Goal: Task Accomplishment & Management: Complete application form

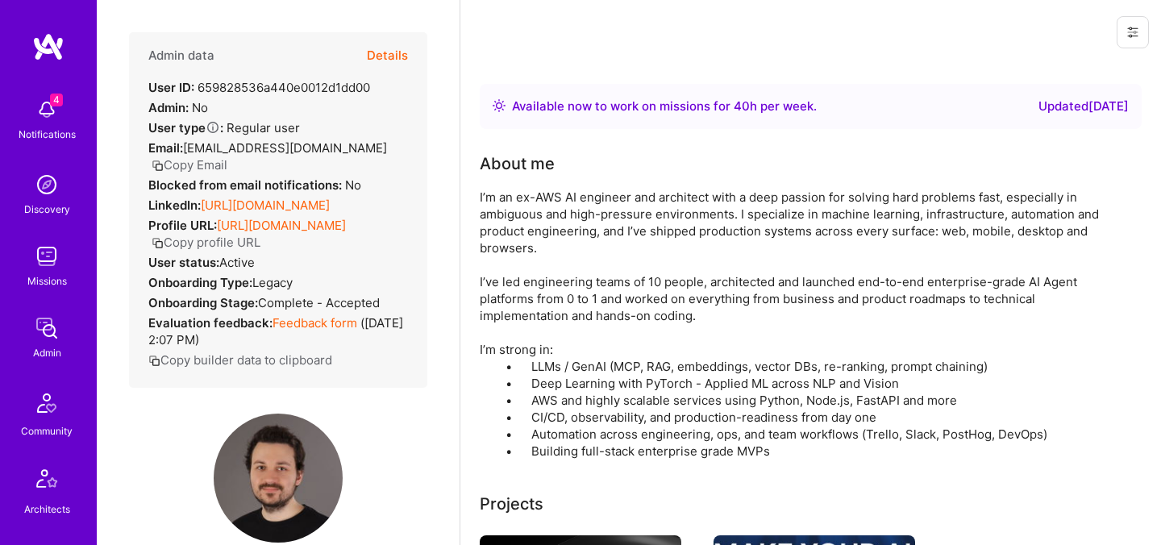
scroll to position [309, 0]
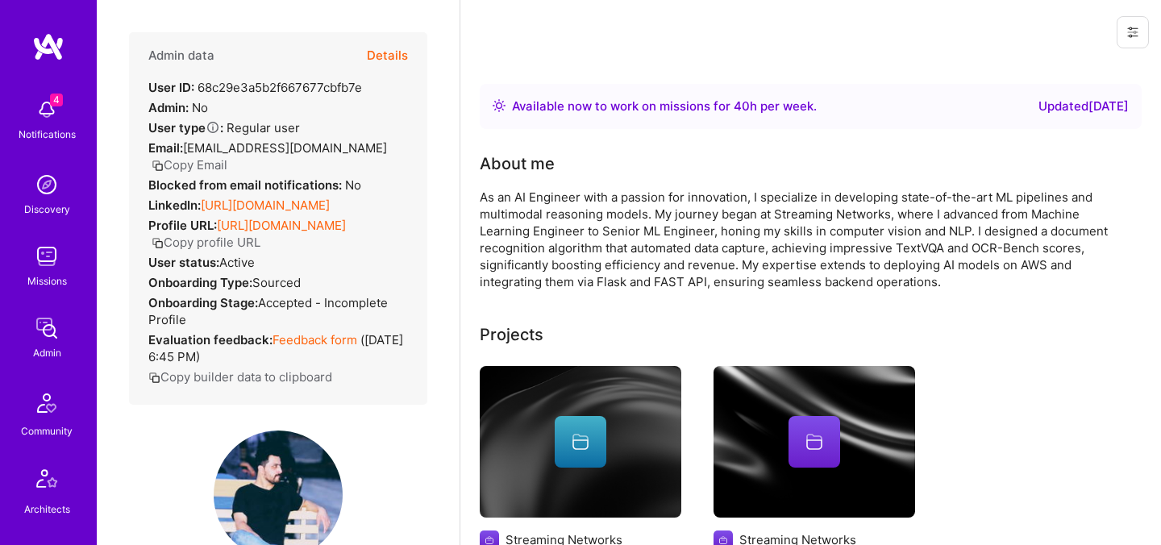
click at [406, 52] on button "Details" at bounding box center [387, 55] width 41 height 47
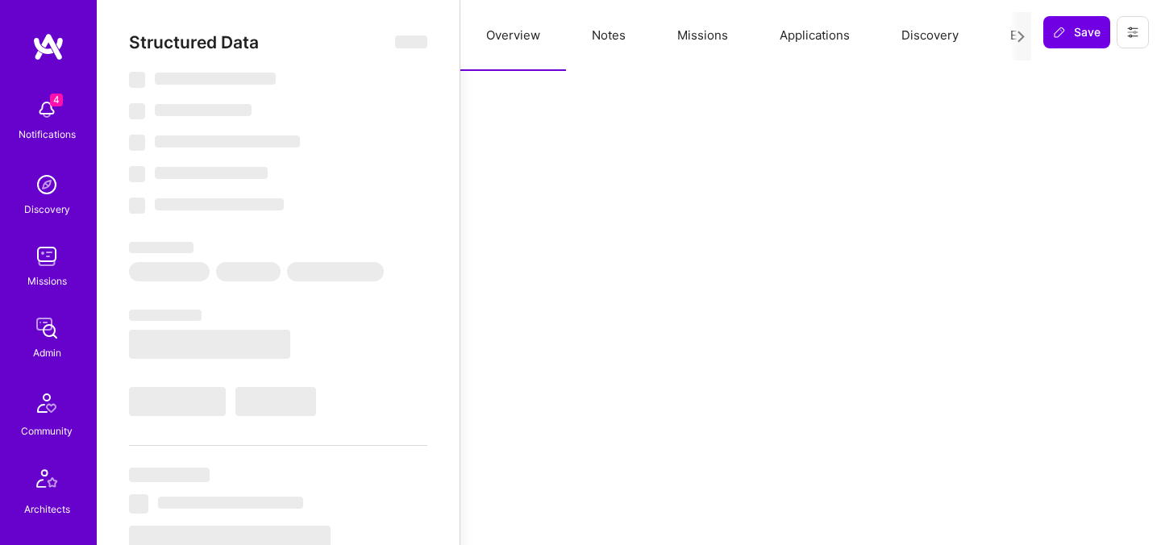
click at [1009, 42] on button "Evaluation" at bounding box center [1039, 35] width 110 height 71
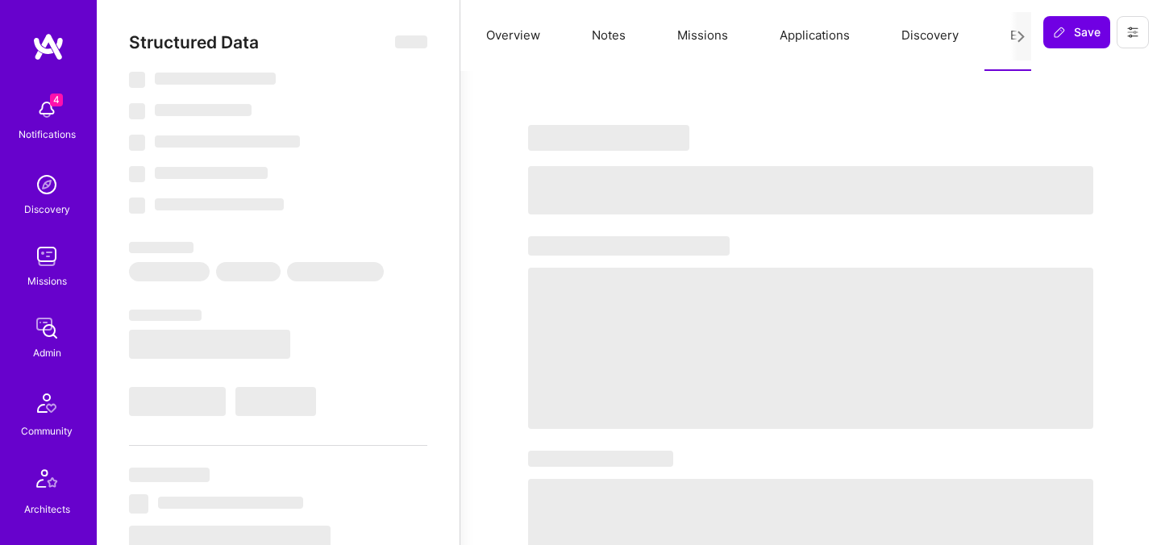
select select "Right Now"
select select "5"
select select "4"
select select "7"
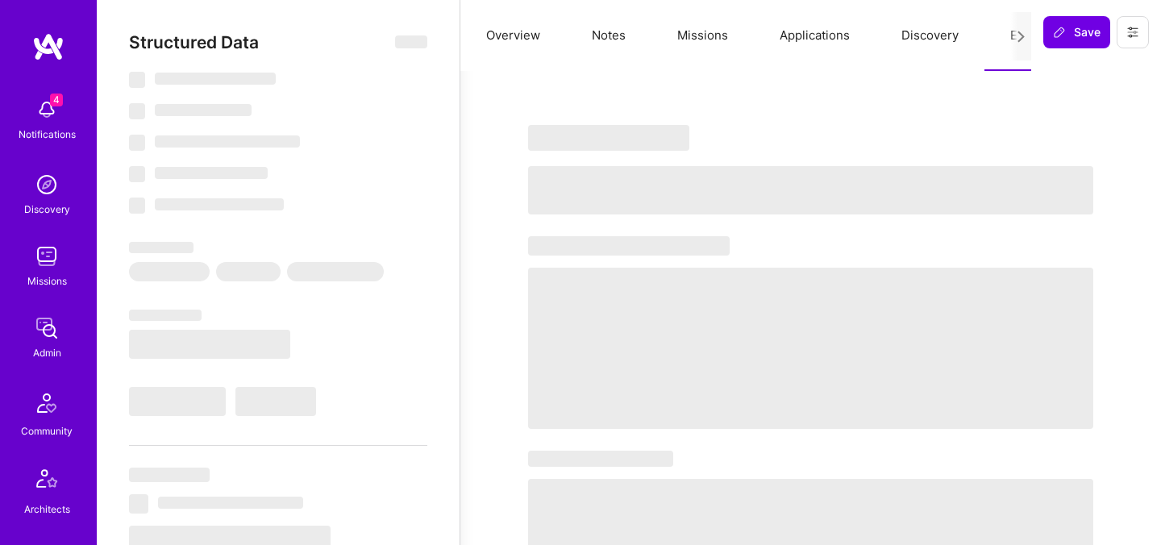
select select "PK"
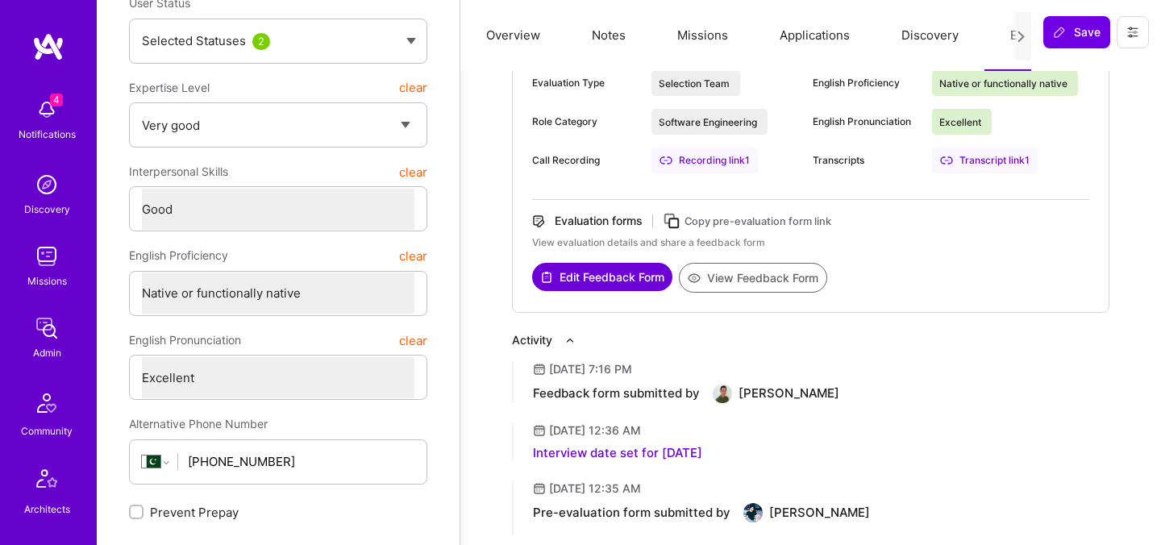
scroll to position [272, 0]
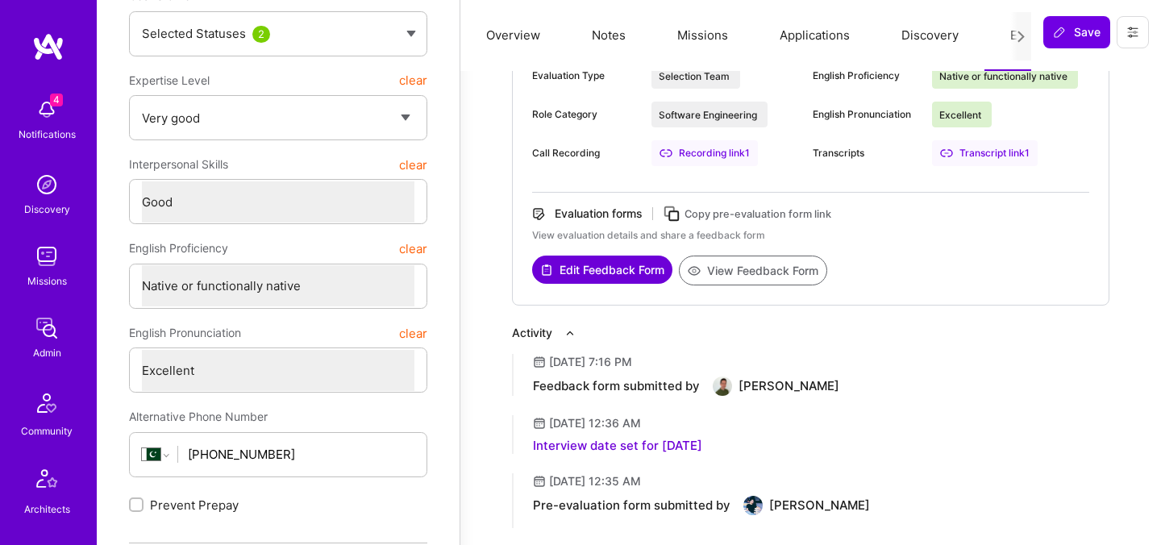
click at [737, 272] on button "View Feedback Form" at bounding box center [753, 271] width 148 height 30
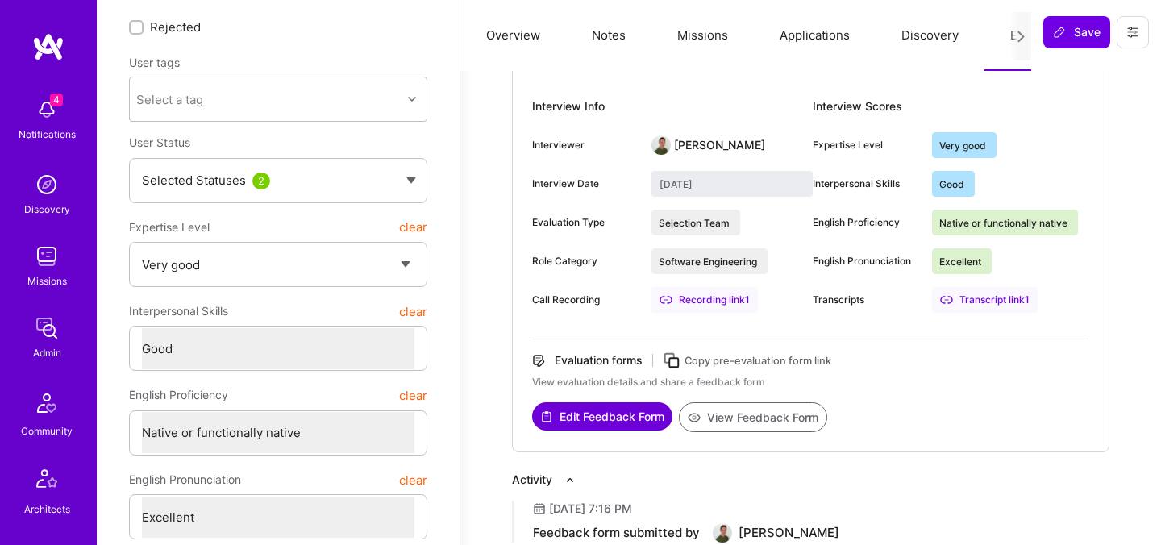
scroll to position [0, 0]
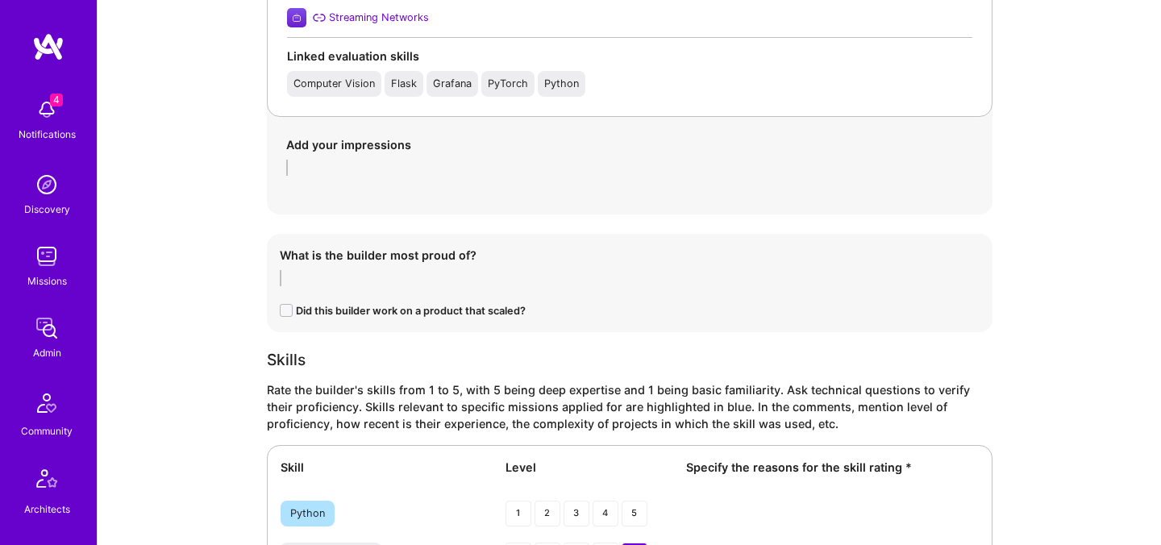
scroll to position [1614, 0]
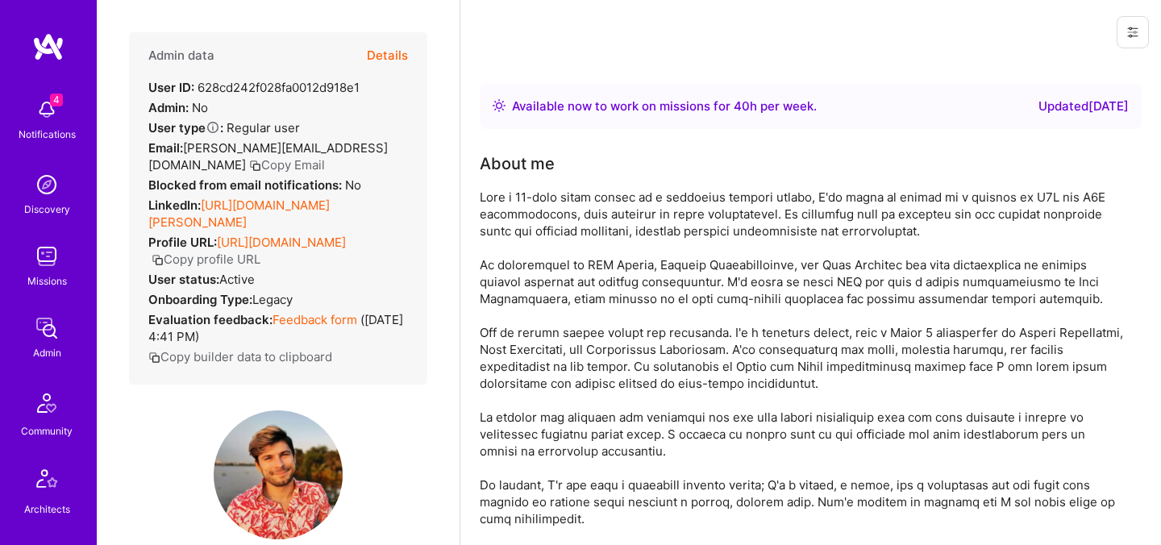
click at [396, 60] on button "Details" at bounding box center [387, 55] width 41 height 47
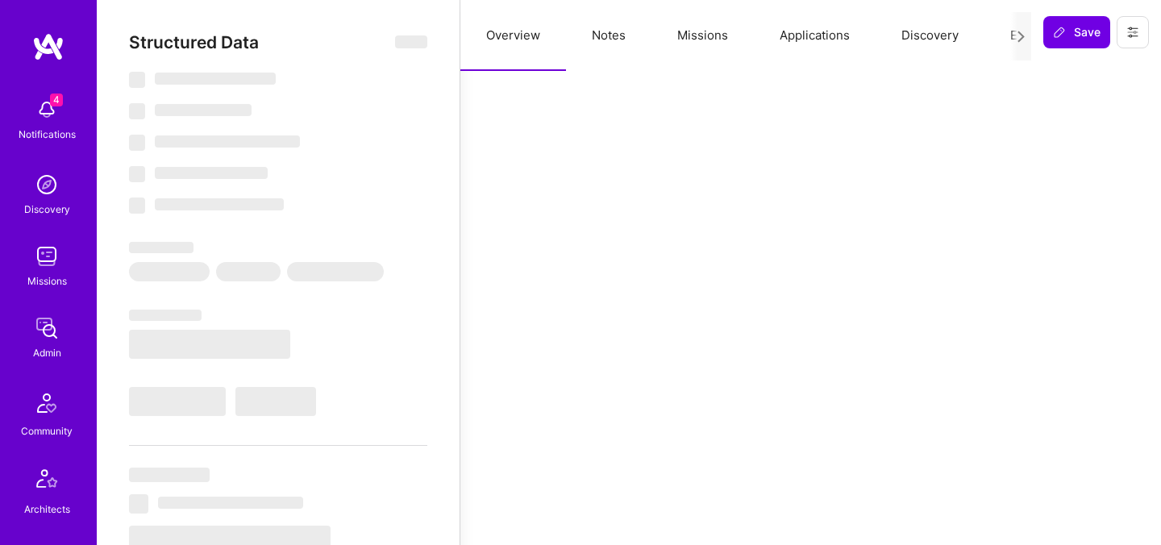
select select "Right Now"
select select "5"
select select "7"
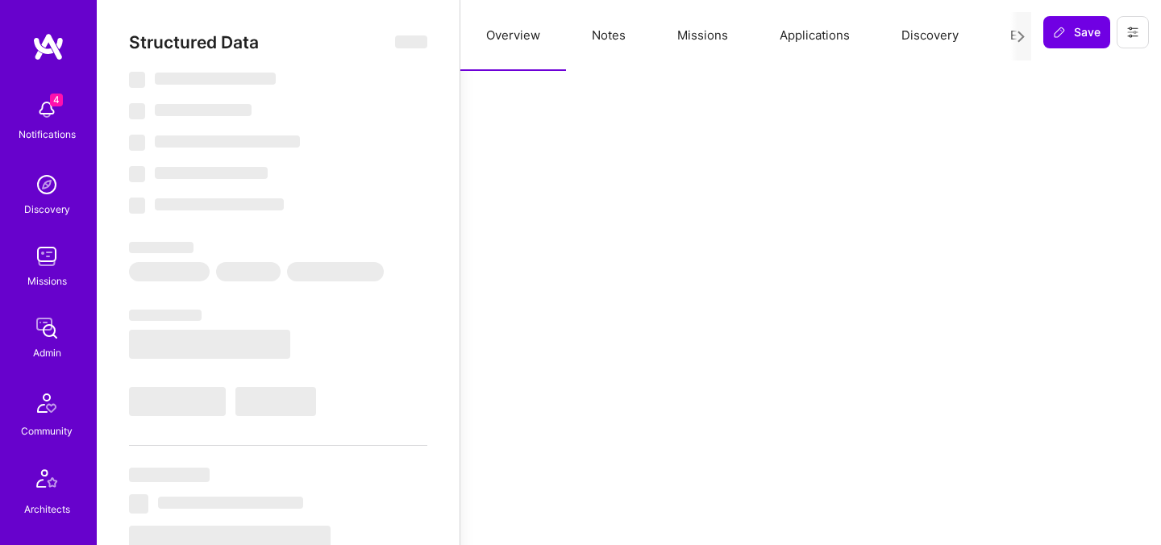
select select "NL"
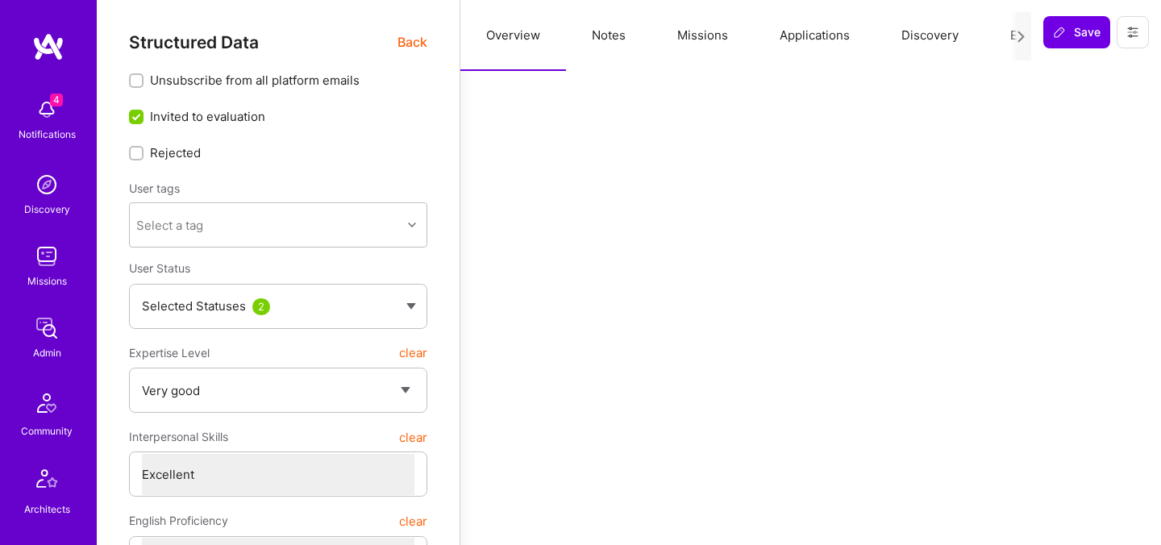
click at [406, 39] on span "Back" at bounding box center [412, 42] width 30 height 20
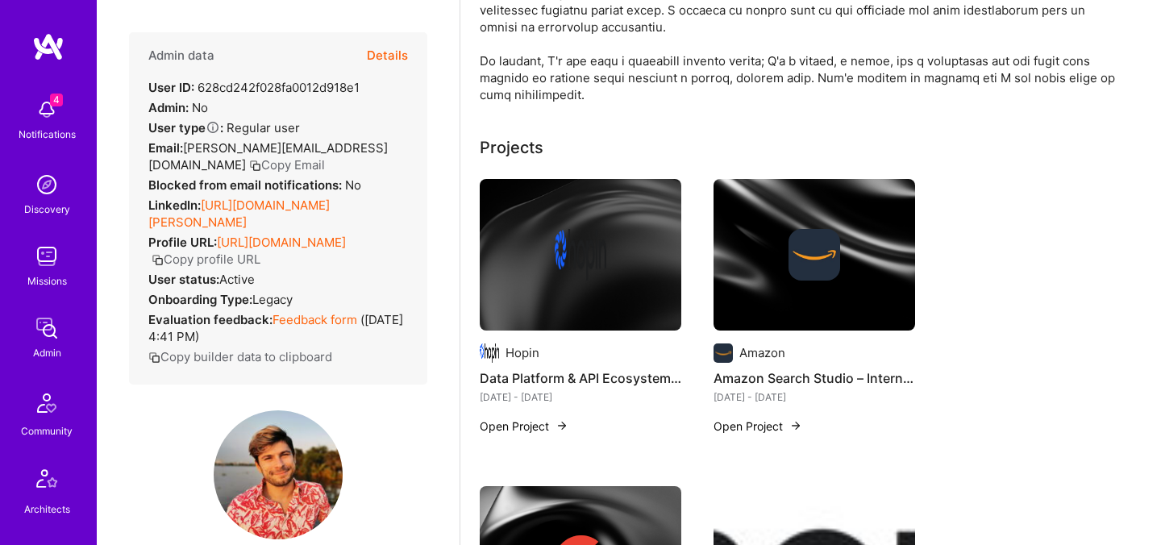
click at [395, 57] on button "Details" at bounding box center [387, 55] width 41 height 47
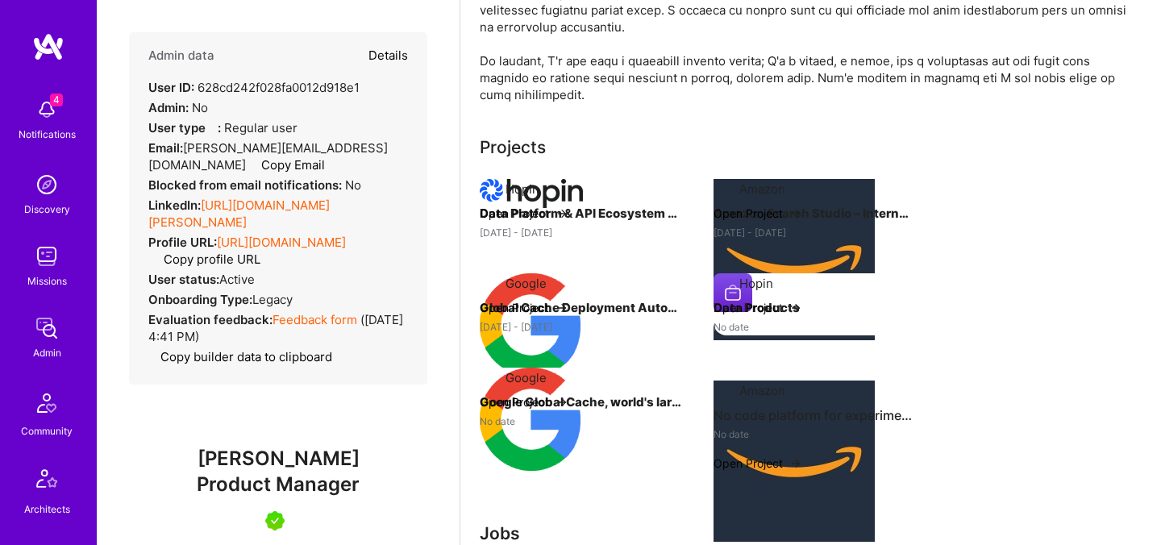
type textarea "x"
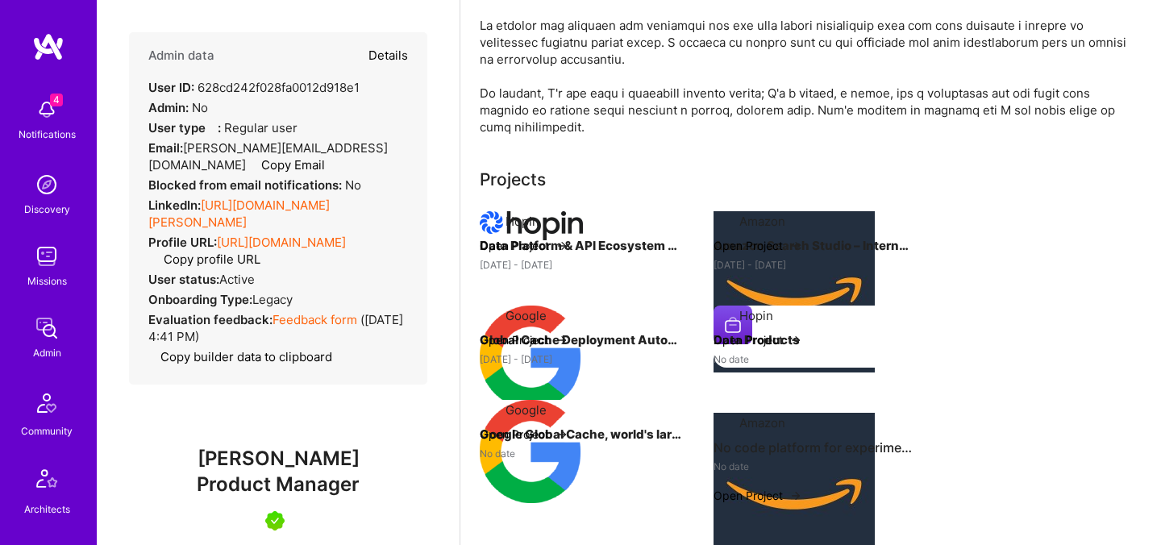
select select "5"
select select "7"
select select "NL"
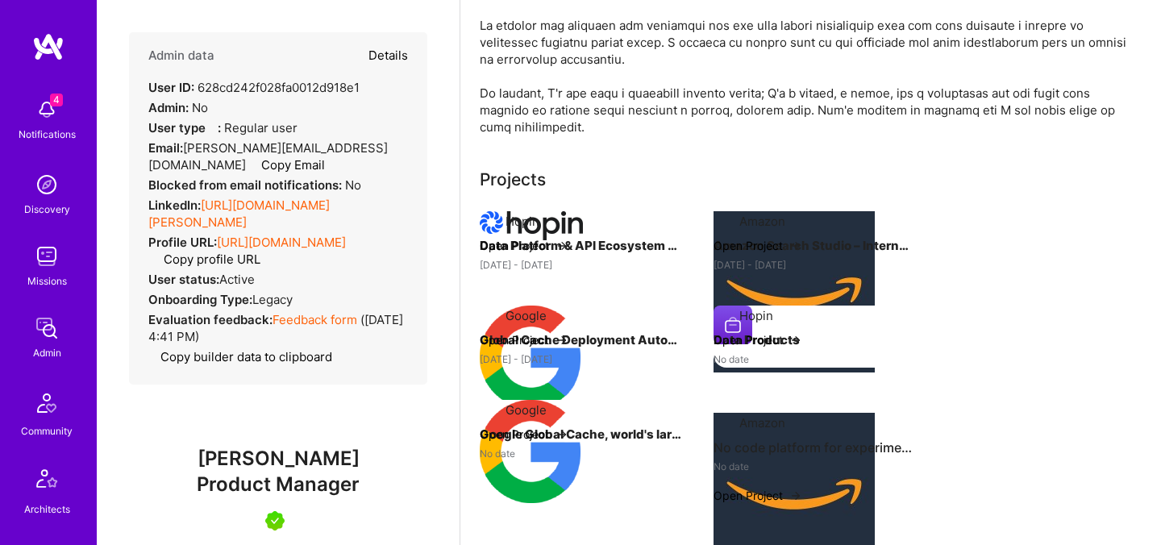
select select "Right Now"
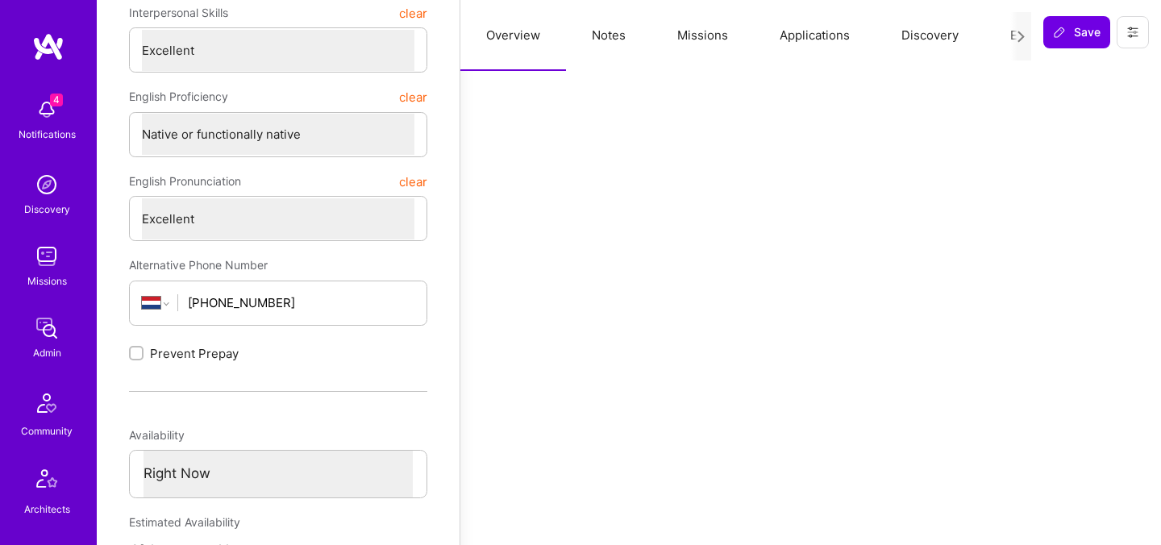
scroll to position [430, 0]
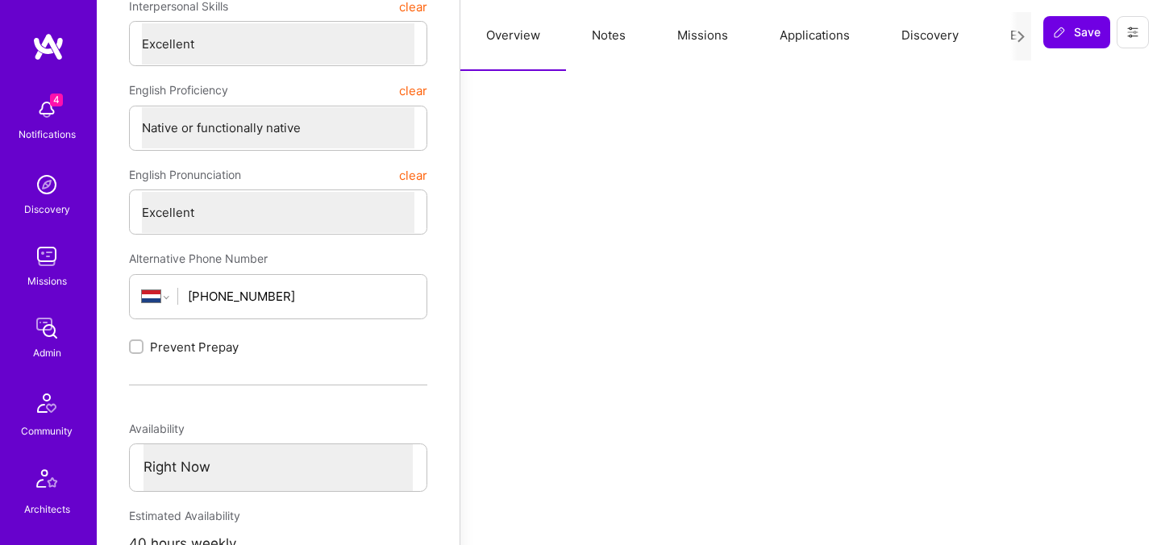
click at [1005, 36] on button "Evaluation" at bounding box center [1039, 35] width 110 height 71
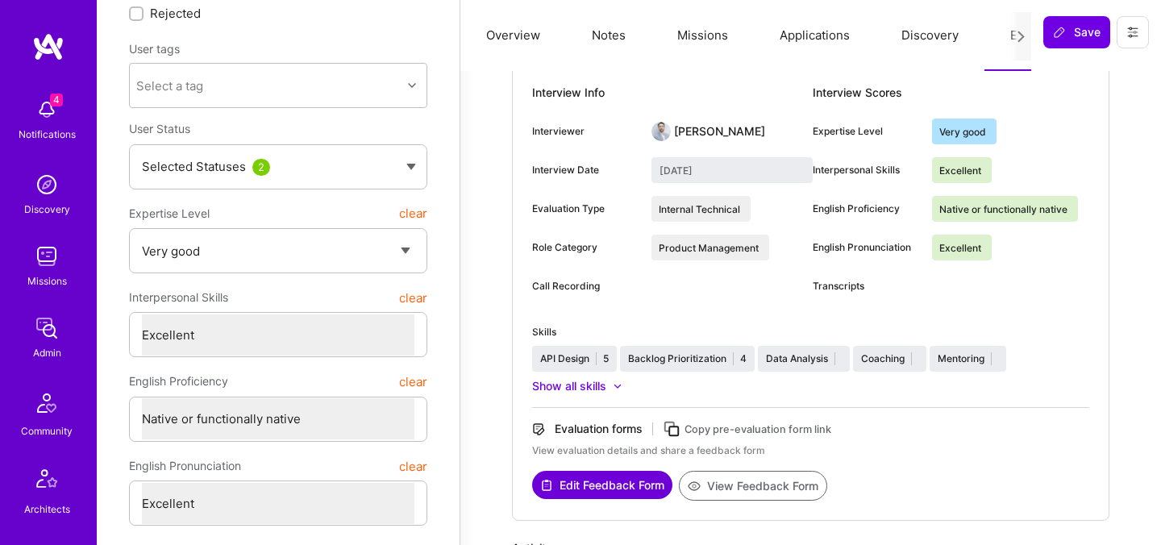
scroll to position [0, 0]
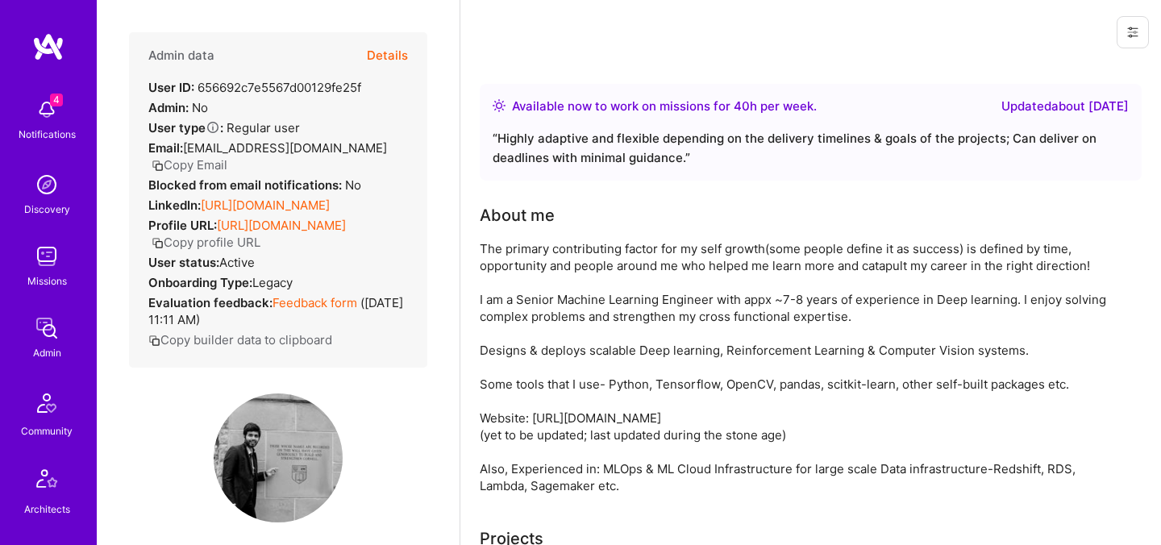
click at [392, 71] on button "Details" at bounding box center [387, 55] width 41 height 47
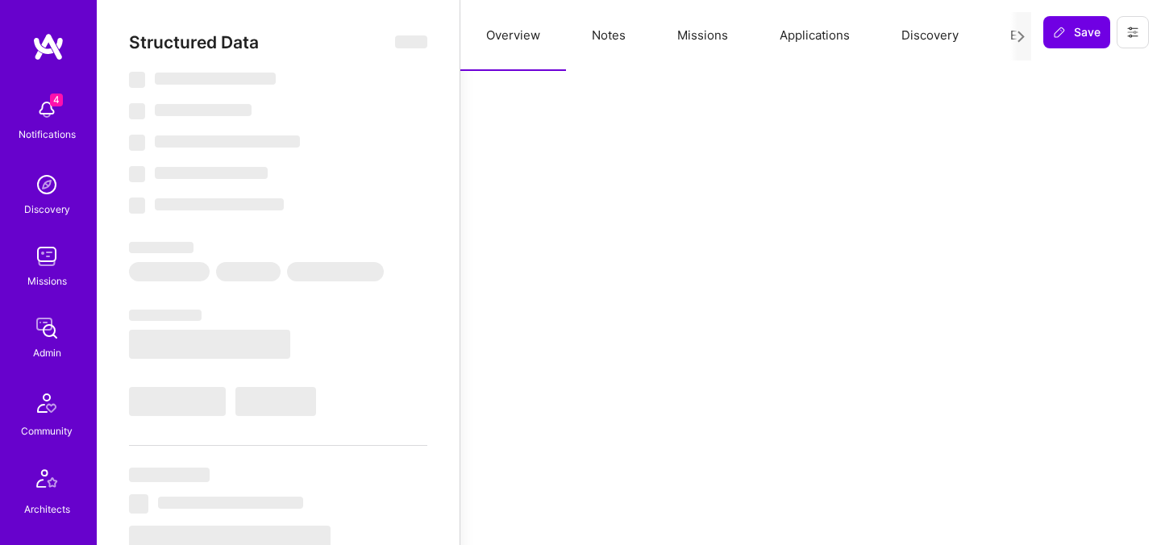
click at [1001, 31] on button "Evaluation" at bounding box center [1039, 35] width 110 height 71
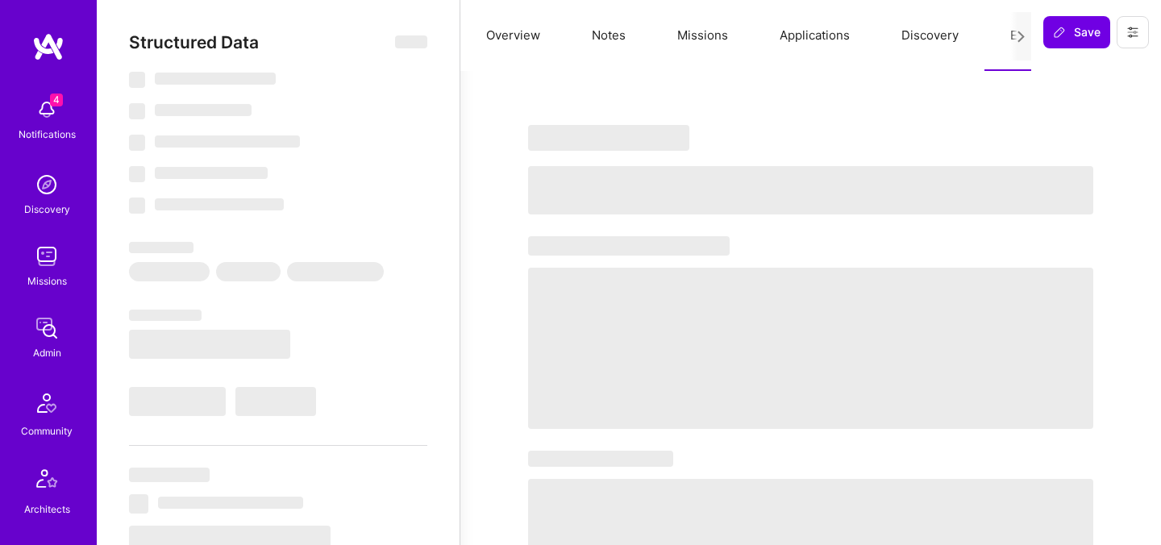
select select "Right Now"
select select "7"
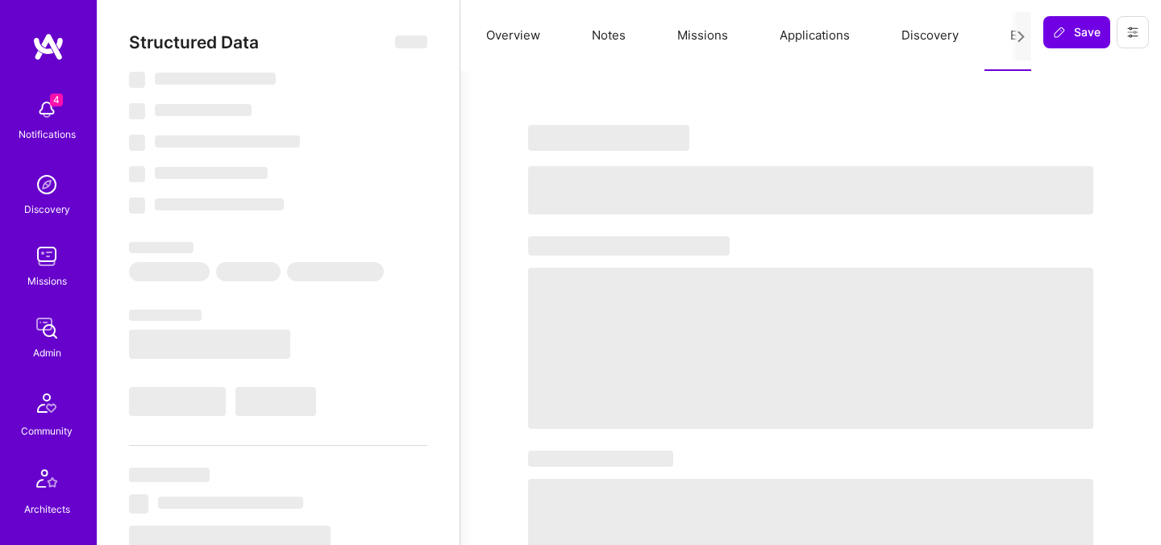
select select "US"
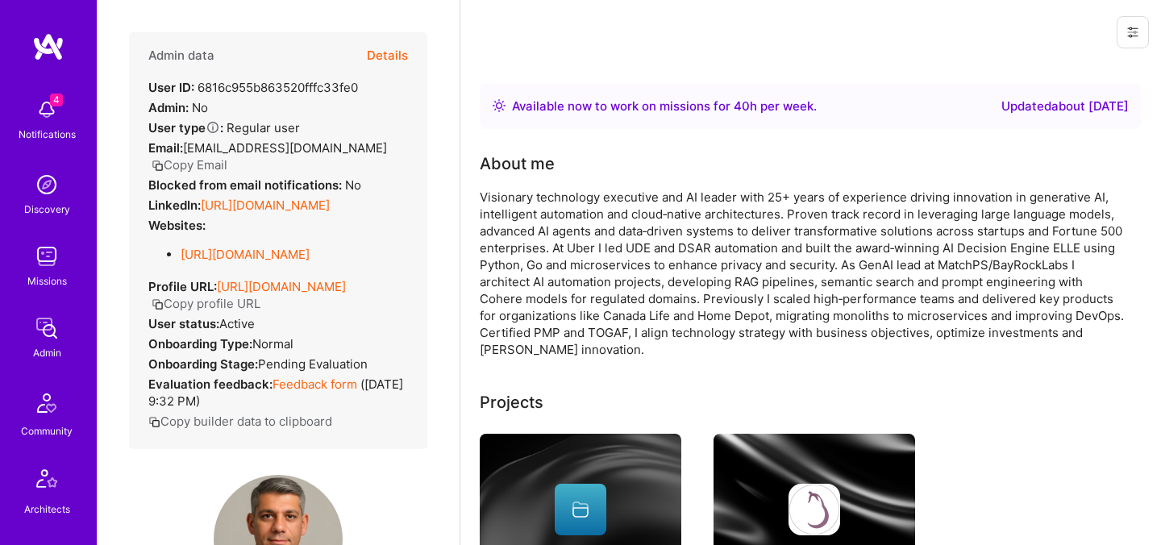
click at [385, 55] on button "Details" at bounding box center [387, 55] width 41 height 47
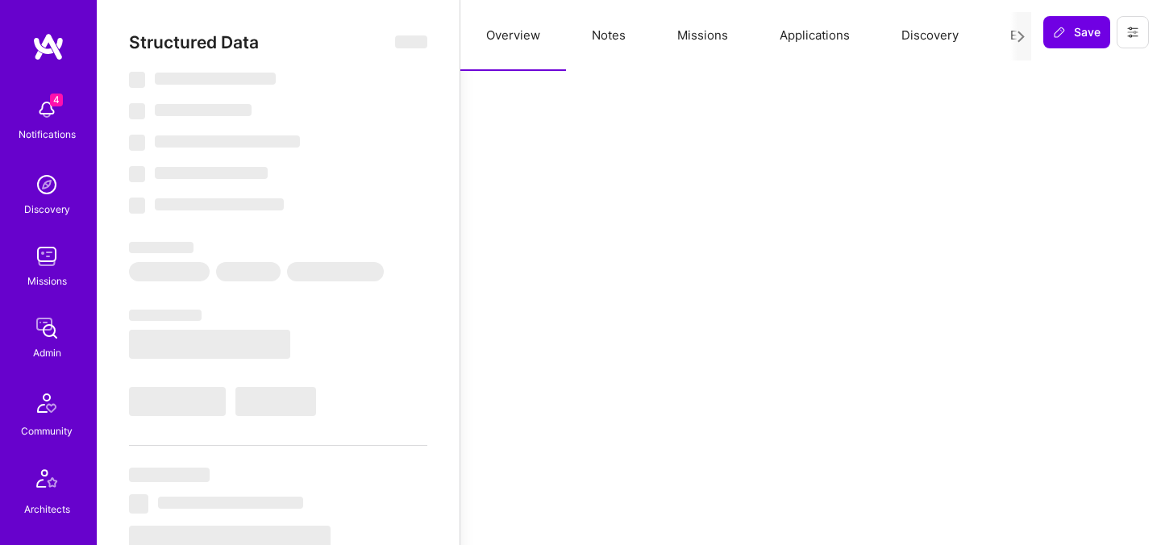
select select "Right Now"
select select "Exceptional"
select select "CA"
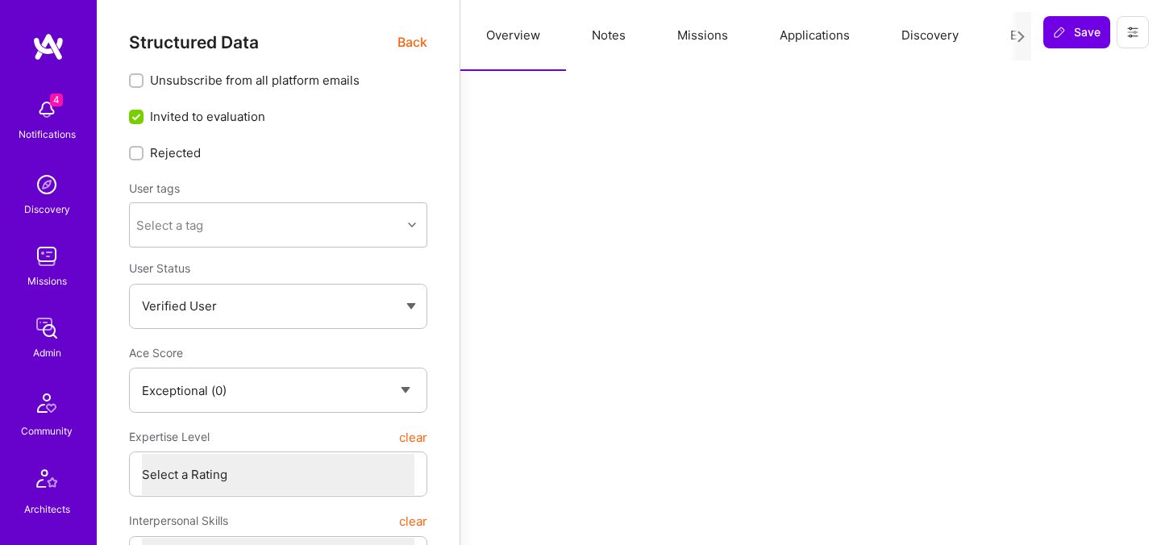
click at [1002, 35] on button "Evaluation" at bounding box center [1039, 35] width 110 height 71
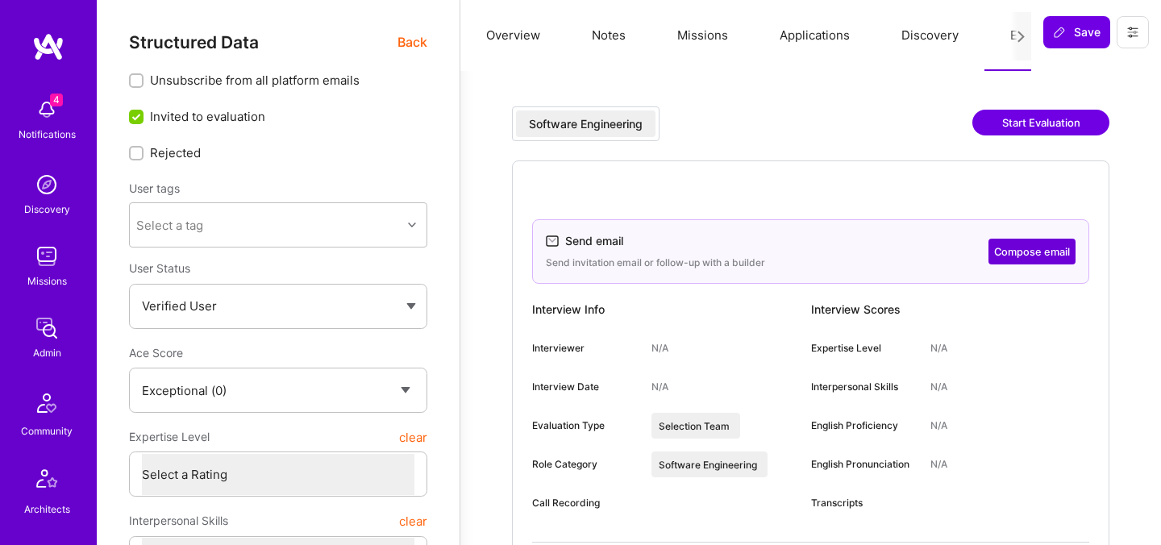
click at [394, 44] on div "Structured Data Back" at bounding box center [278, 42] width 298 height 20
click at [412, 44] on span "Back" at bounding box center [412, 42] width 30 height 20
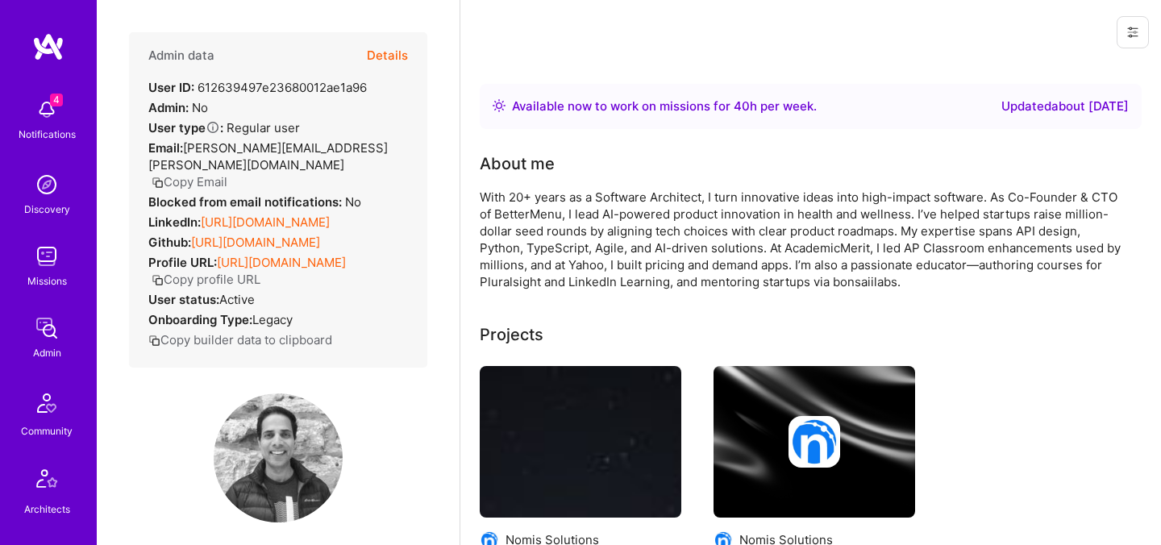
click at [385, 60] on button "Details" at bounding box center [387, 55] width 41 height 47
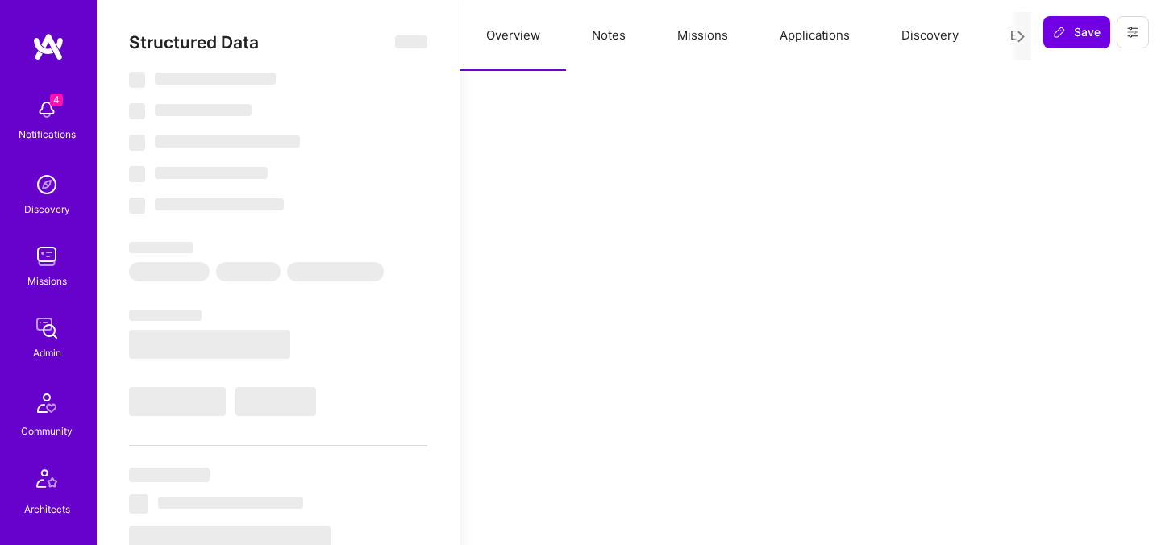
click at [1006, 32] on button "Evaluation" at bounding box center [1039, 35] width 110 height 71
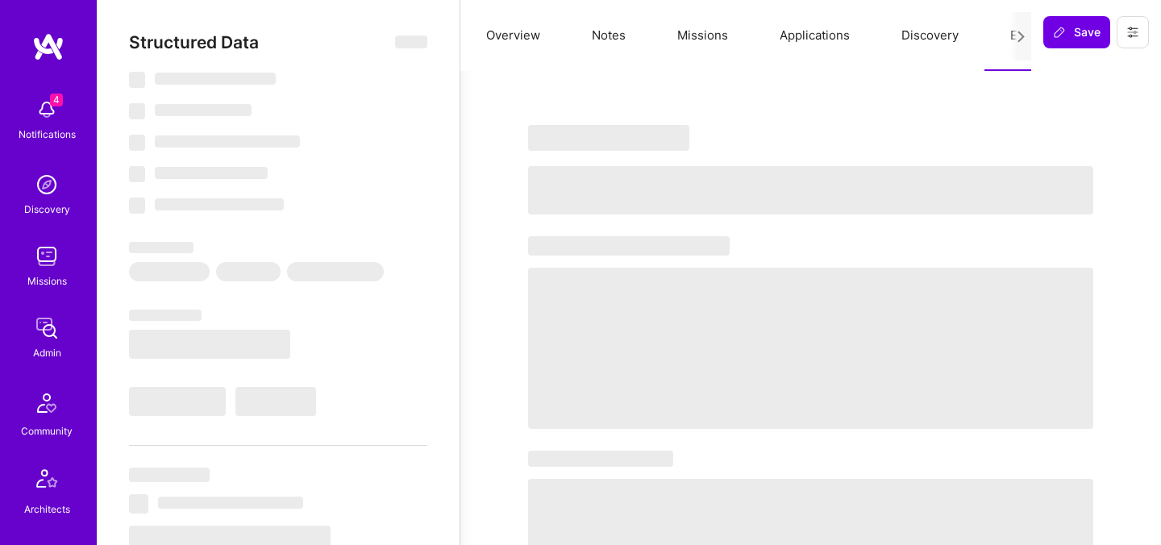
select select "Right Now"
select select "5"
select select "7"
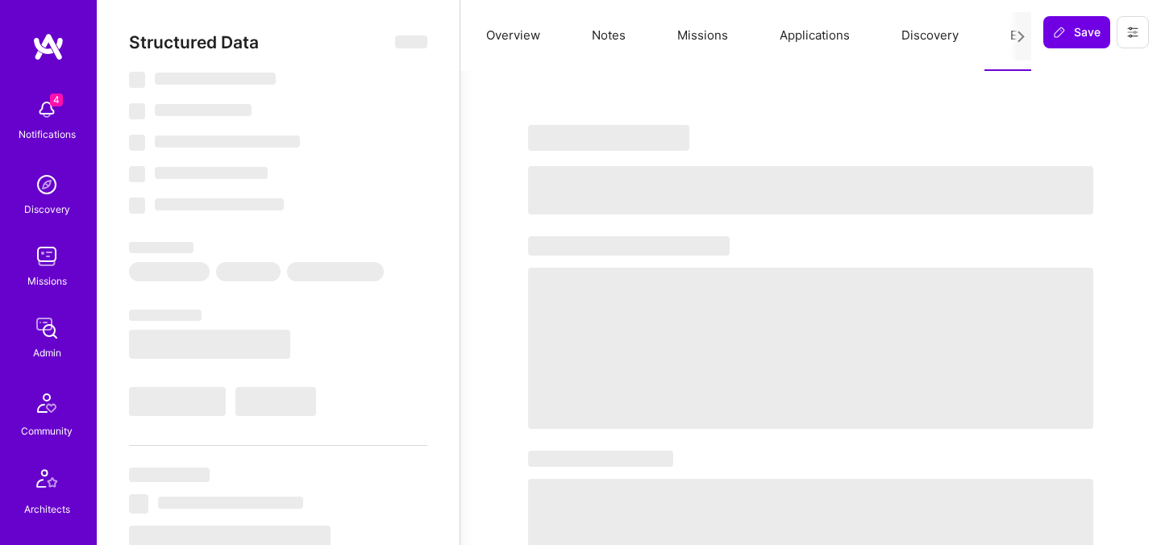
select select "US"
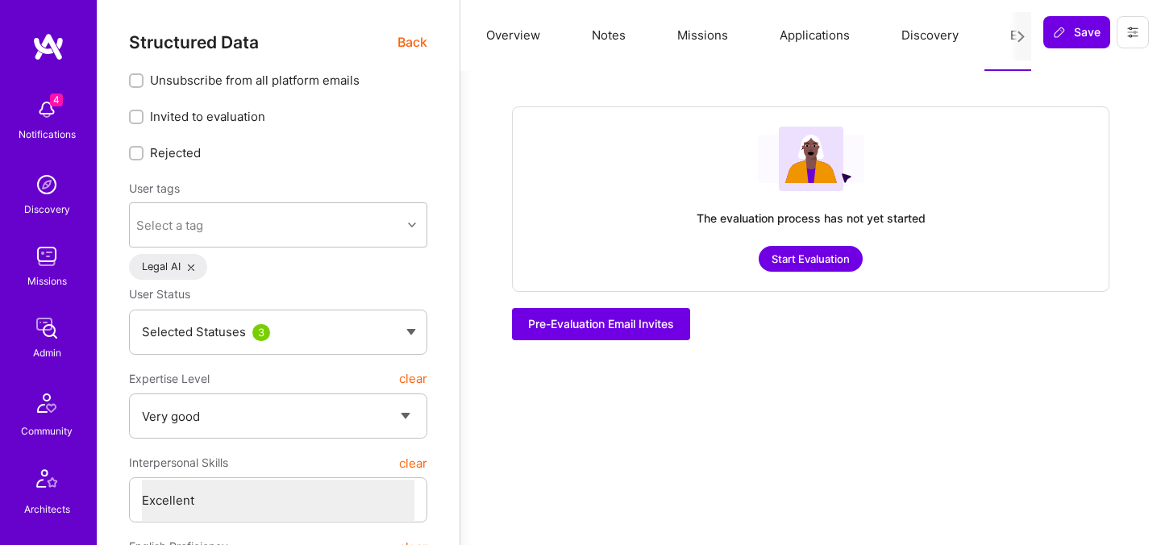
click at [707, 40] on button "Missions" at bounding box center [702, 35] width 102 height 71
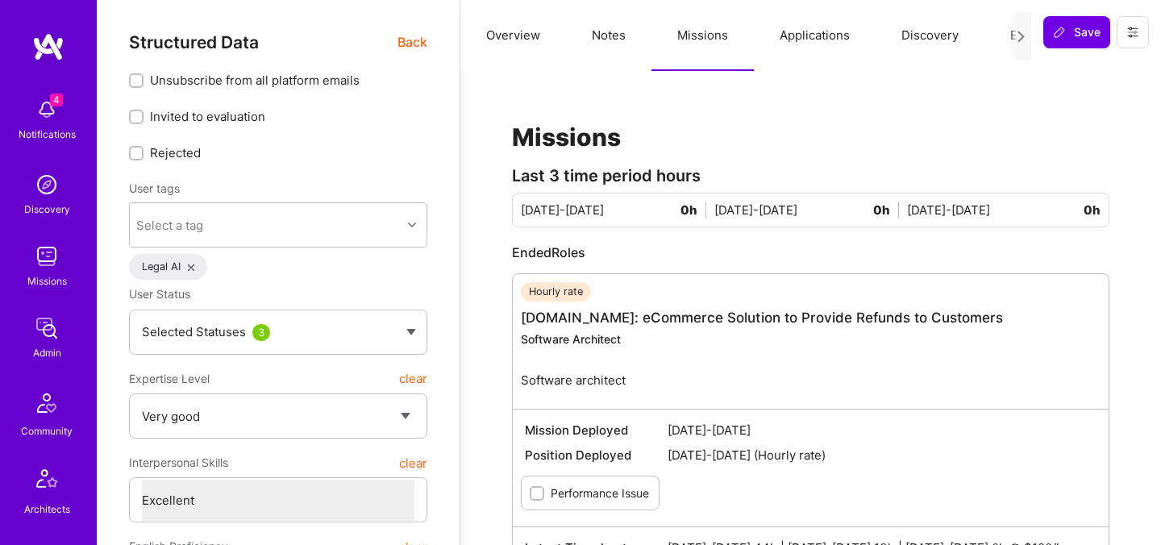
click at [829, 27] on button "Applications" at bounding box center [815, 35] width 122 height 71
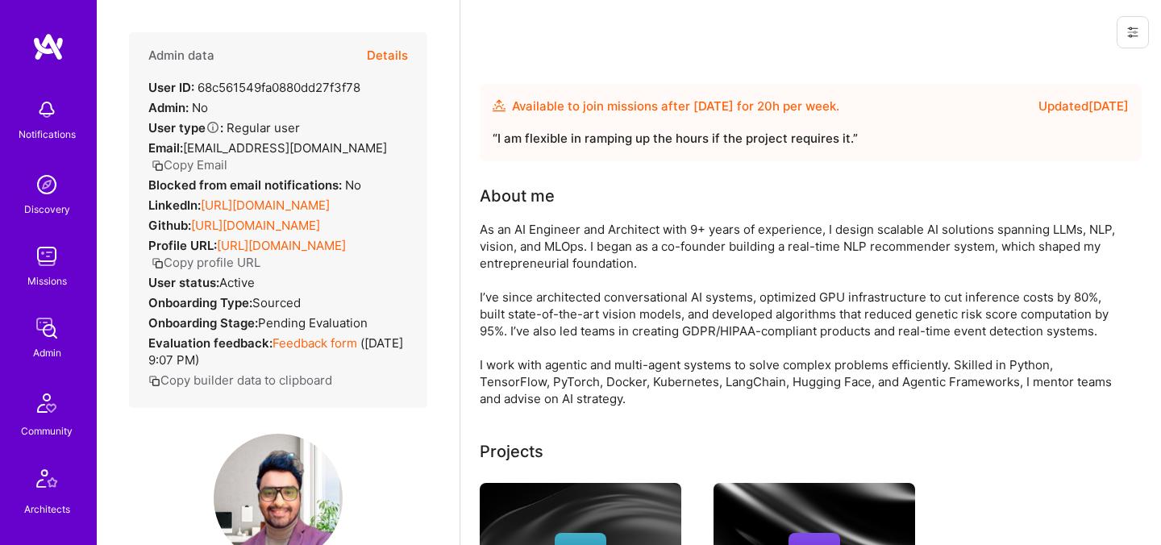
click at [401, 54] on button "Details" at bounding box center [387, 55] width 41 height 47
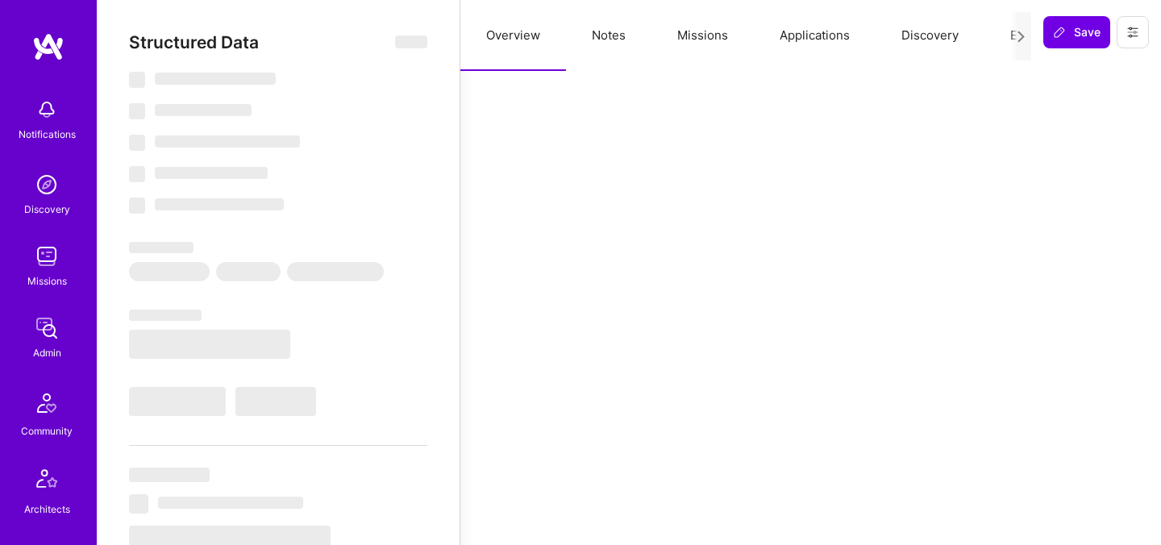
select select "Future Date"
select select "Verified"
select select "US"
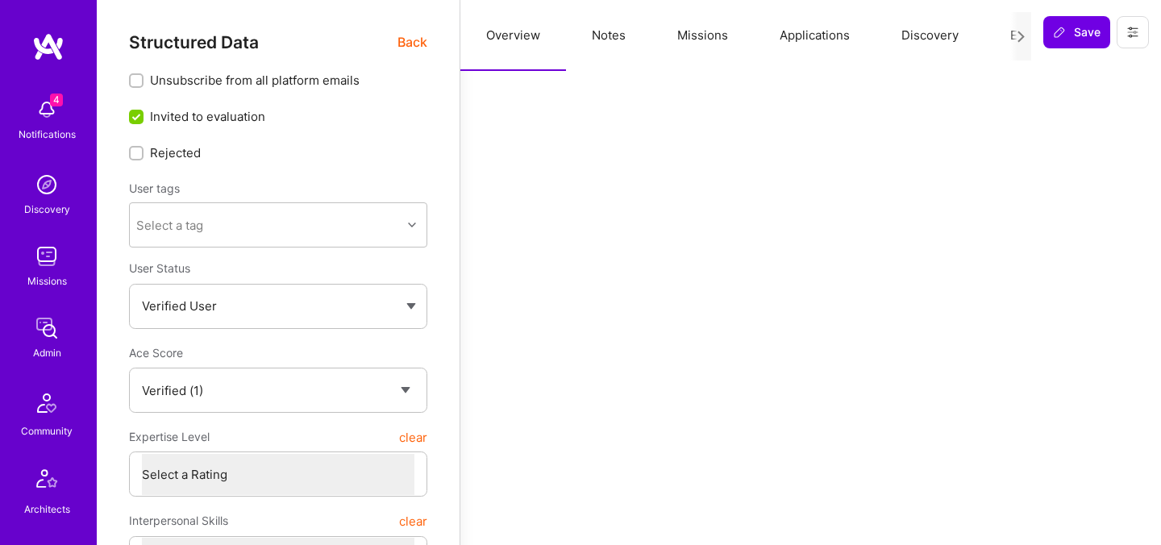
click at [1004, 34] on button "Evaluation" at bounding box center [1039, 35] width 110 height 71
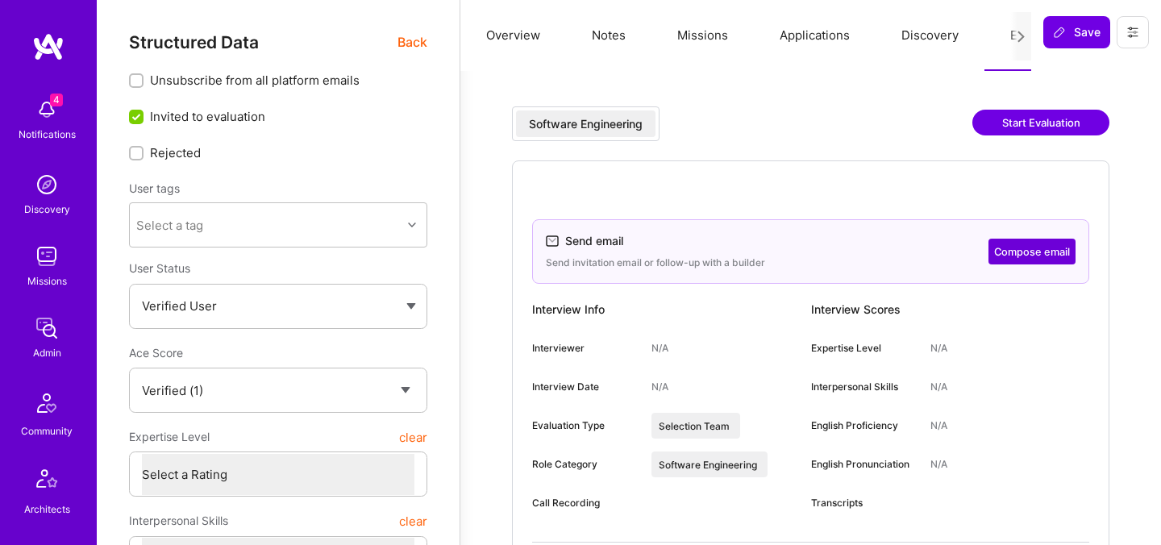
click at [422, 41] on span "Back" at bounding box center [412, 42] width 30 height 20
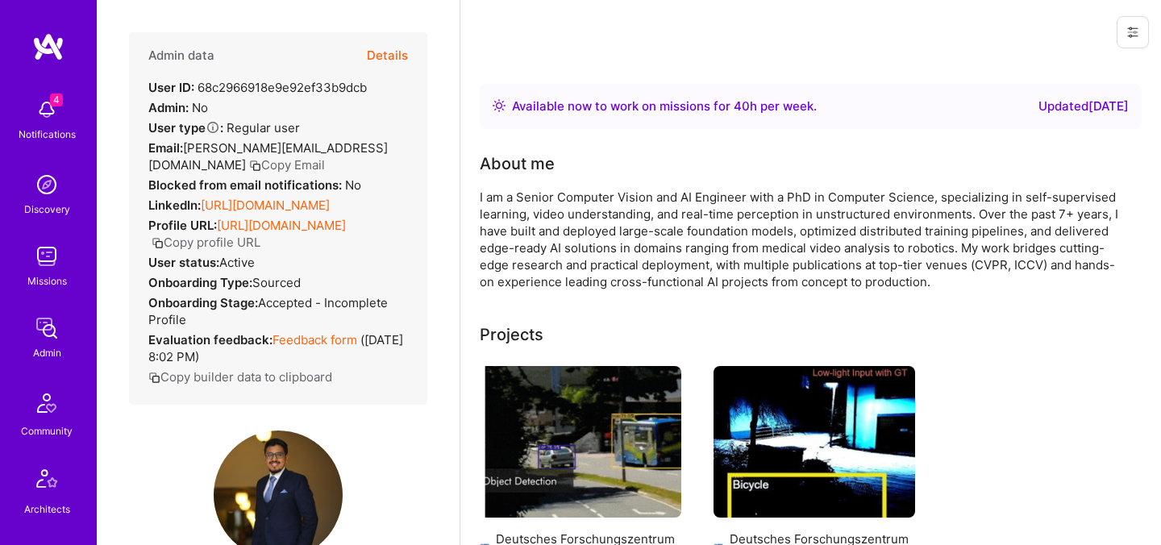
click at [397, 50] on button "Details" at bounding box center [387, 55] width 41 height 47
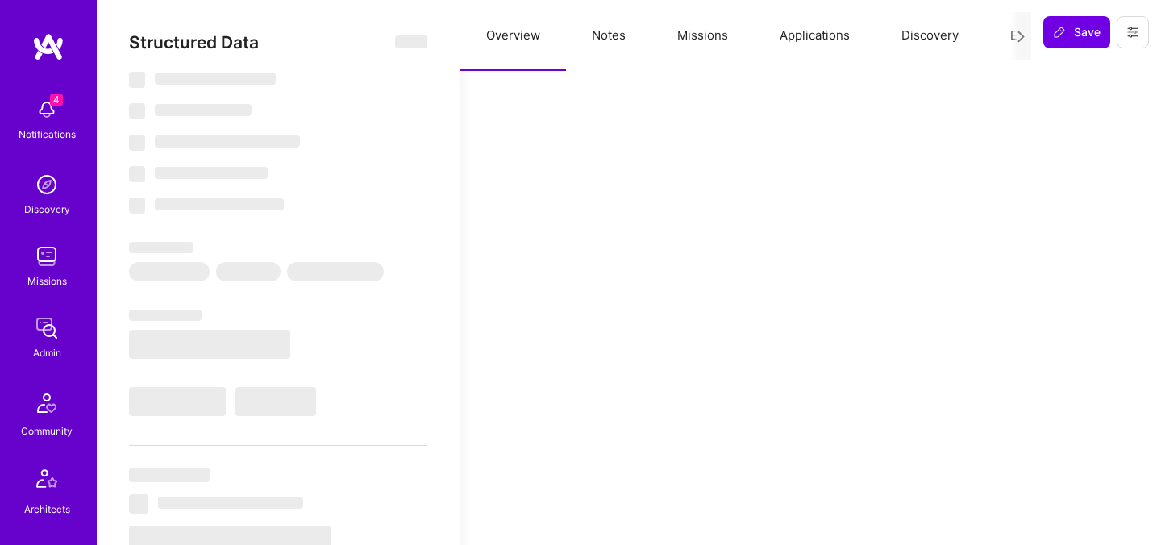
click at [998, 37] on button "Evaluation" at bounding box center [1039, 35] width 110 height 71
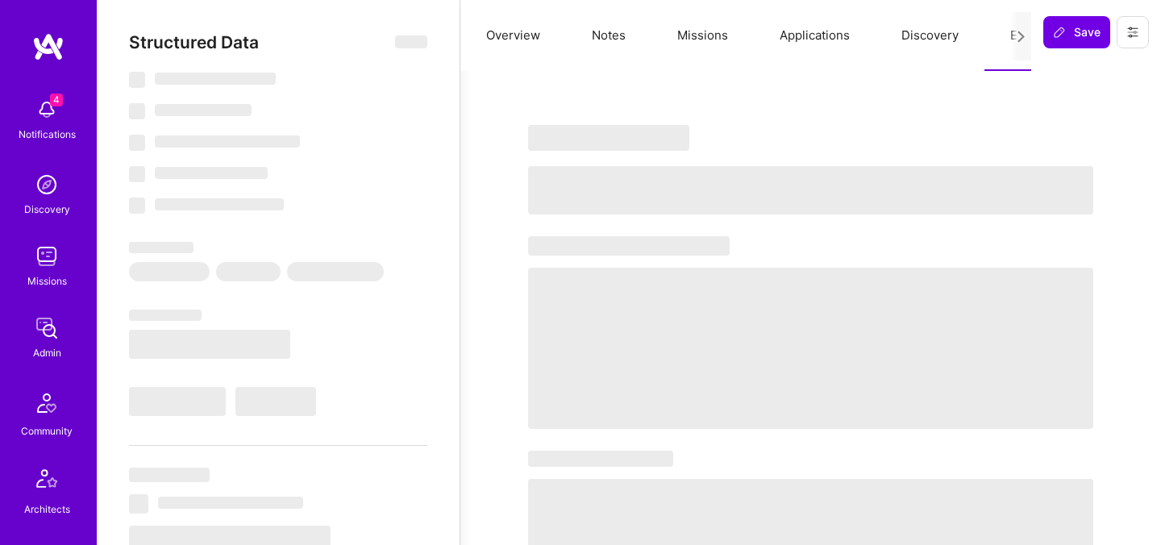
select select "Right Now"
select select "7"
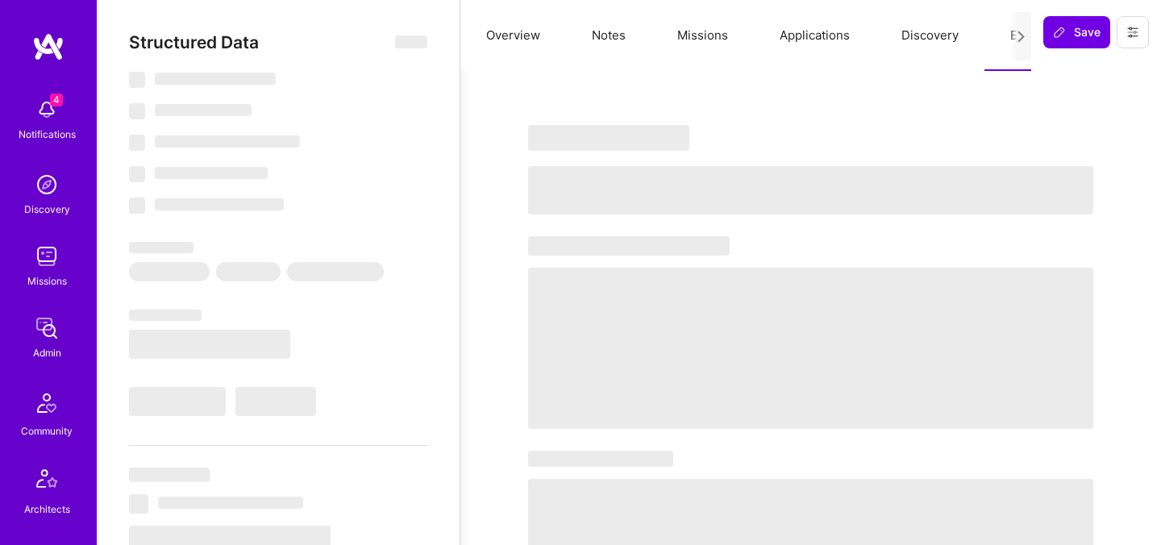
select select "US"
